Goal: Transaction & Acquisition: Download file/media

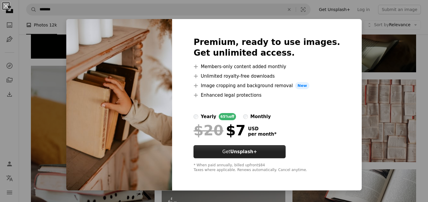
scroll to position [452, 0]
click at [383, 170] on div "An X shape Premium, ready to use images. Get unlimited access. A plus sign Memb…" at bounding box center [214, 101] width 428 height 202
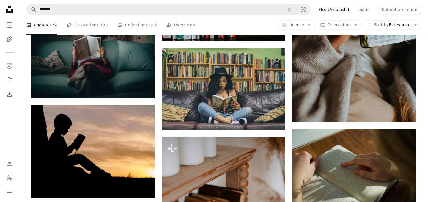
scroll to position [312, 0]
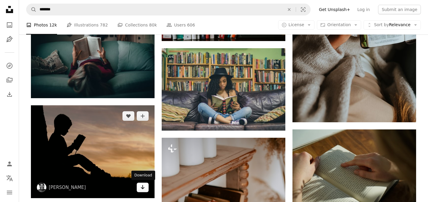
click at [140, 189] on link "Arrow pointing down" at bounding box center [143, 188] width 12 height 10
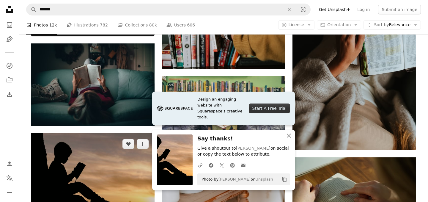
scroll to position [252, 0]
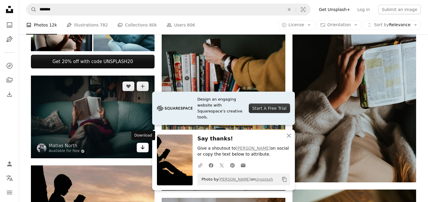
click at [144, 146] on icon "Arrow pointing down" at bounding box center [142, 147] width 5 height 7
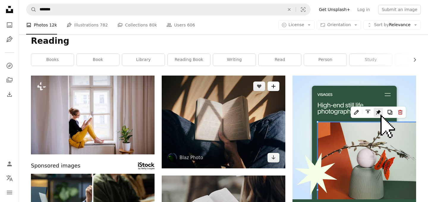
scroll to position [5, 0]
